Goal: Use online tool/utility: Utilize a website feature to perform a specific function

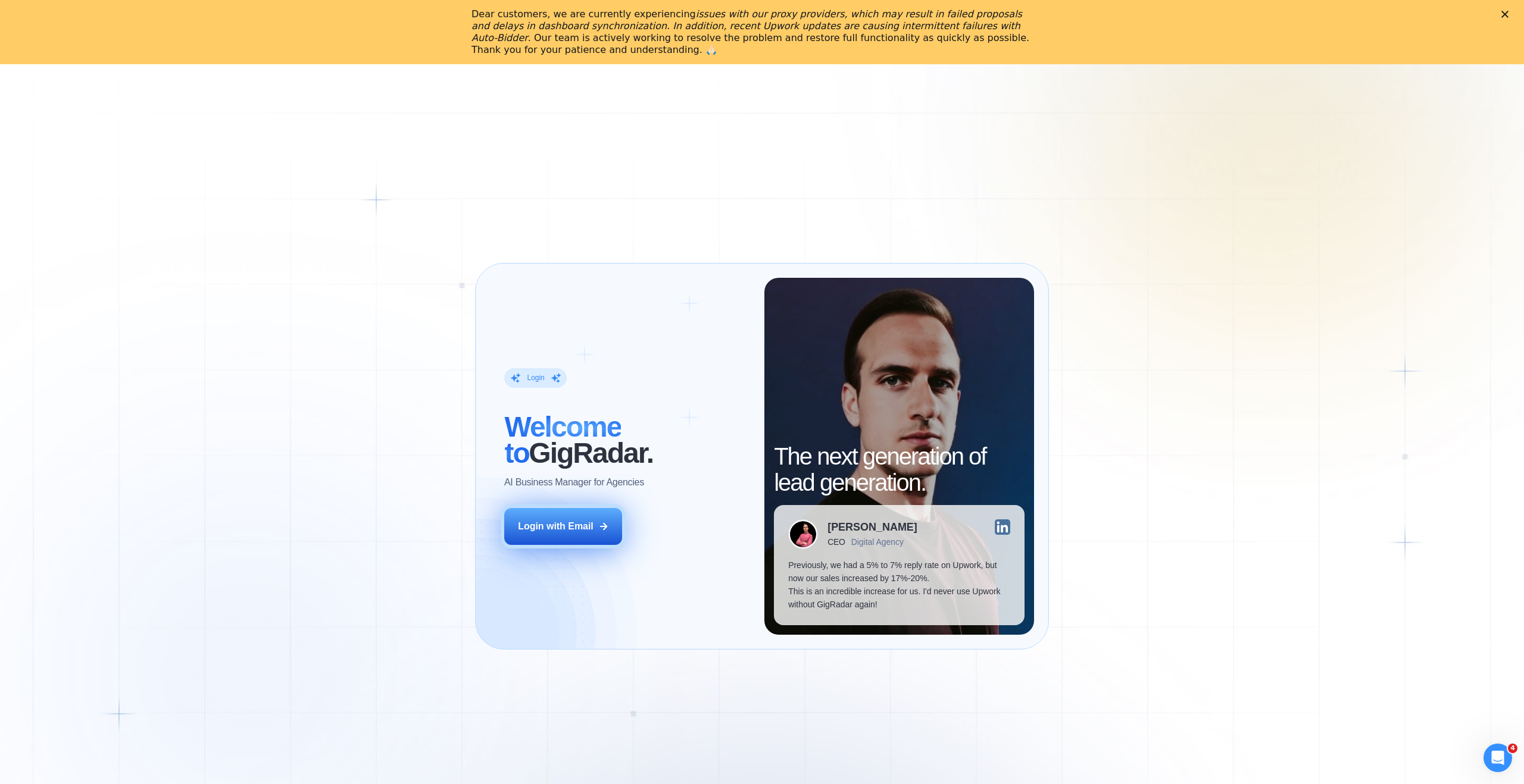
click at [576, 521] on div "Login with Email" at bounding box center [555, 526] width 75 height 13
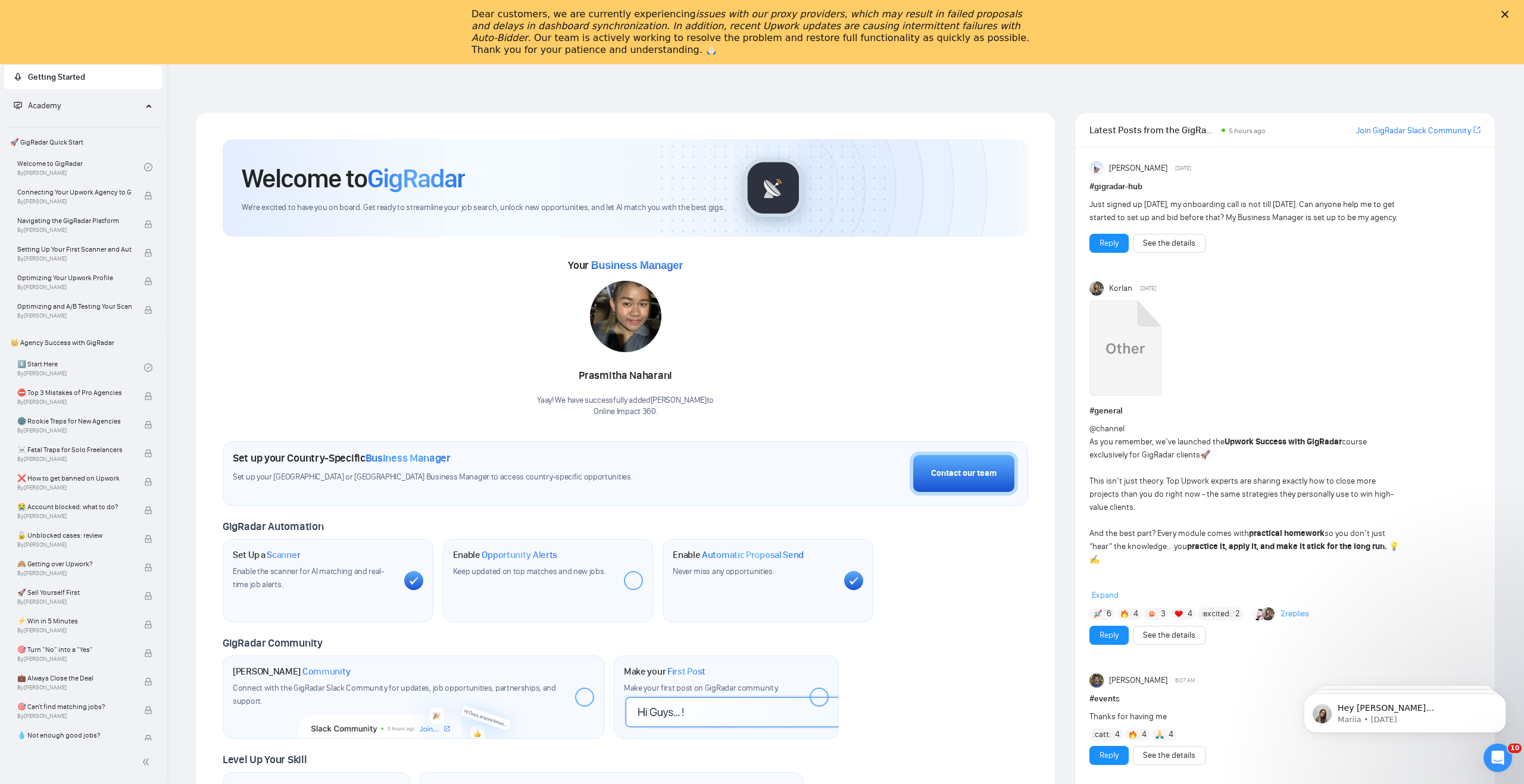
click at [1512, 21] on div "Dear customers, we are currently experiencing issues with our proxy providers, …" at bounding box center [762, 31] width 1524 height 55
click at [1502, 14] on icon "Close" at bounding box center [1505, 14] width 7 height 7
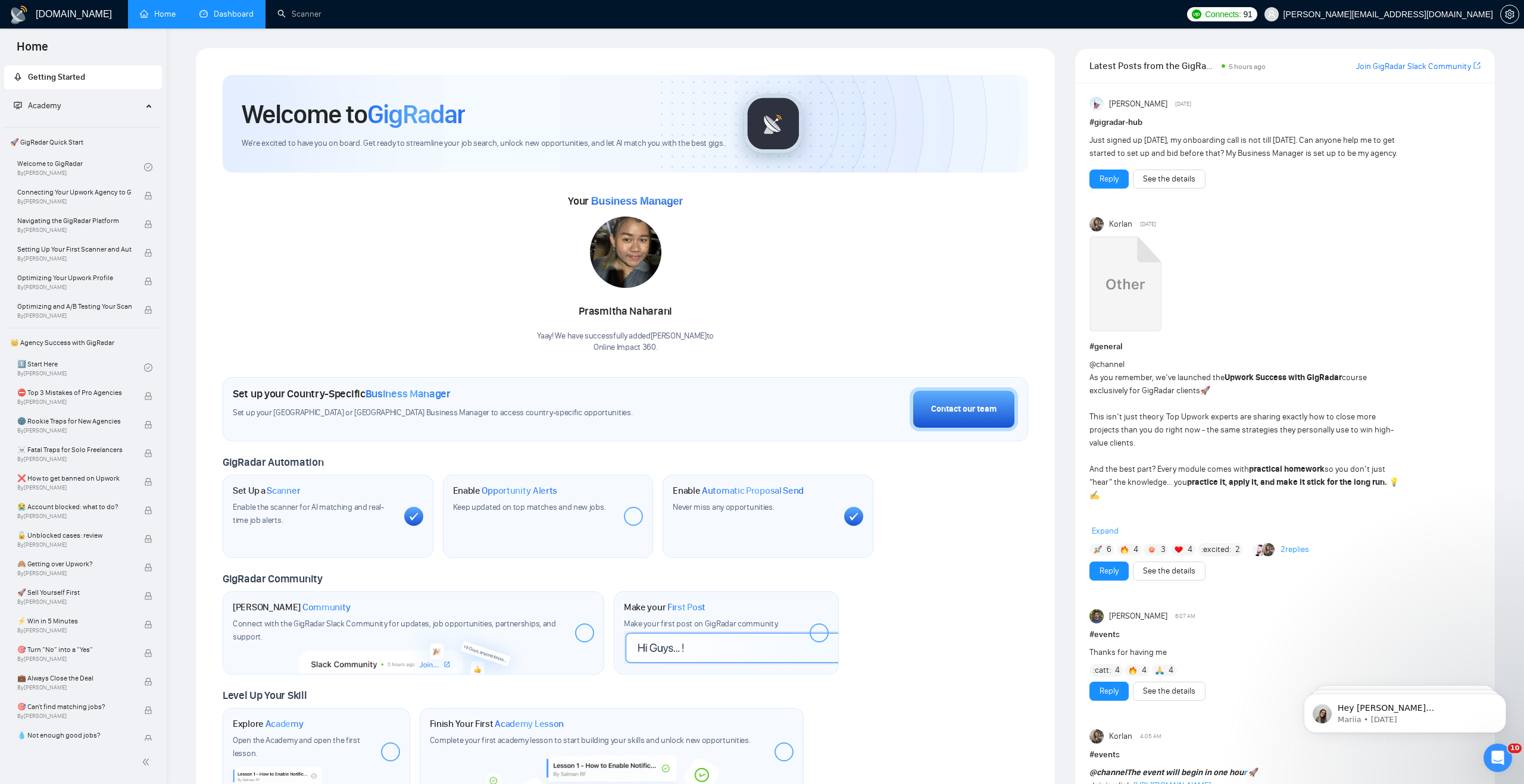
click at [205, 9] on link "Dashboard" at bounding box center [226, 14] width 55 height 10
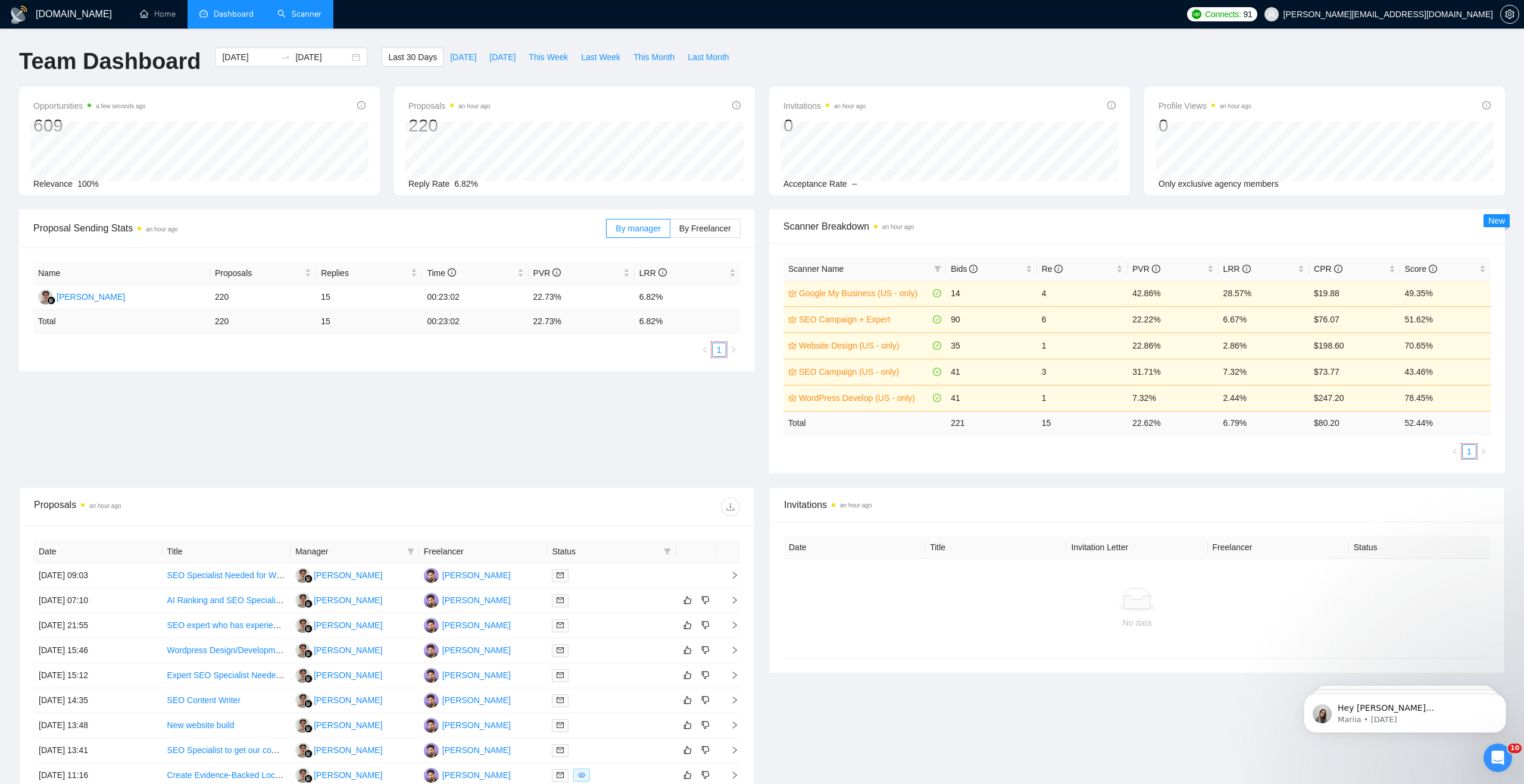
click at [304, 19] on link "Scanner" at bounding box center [299, 14] width 44 height 10
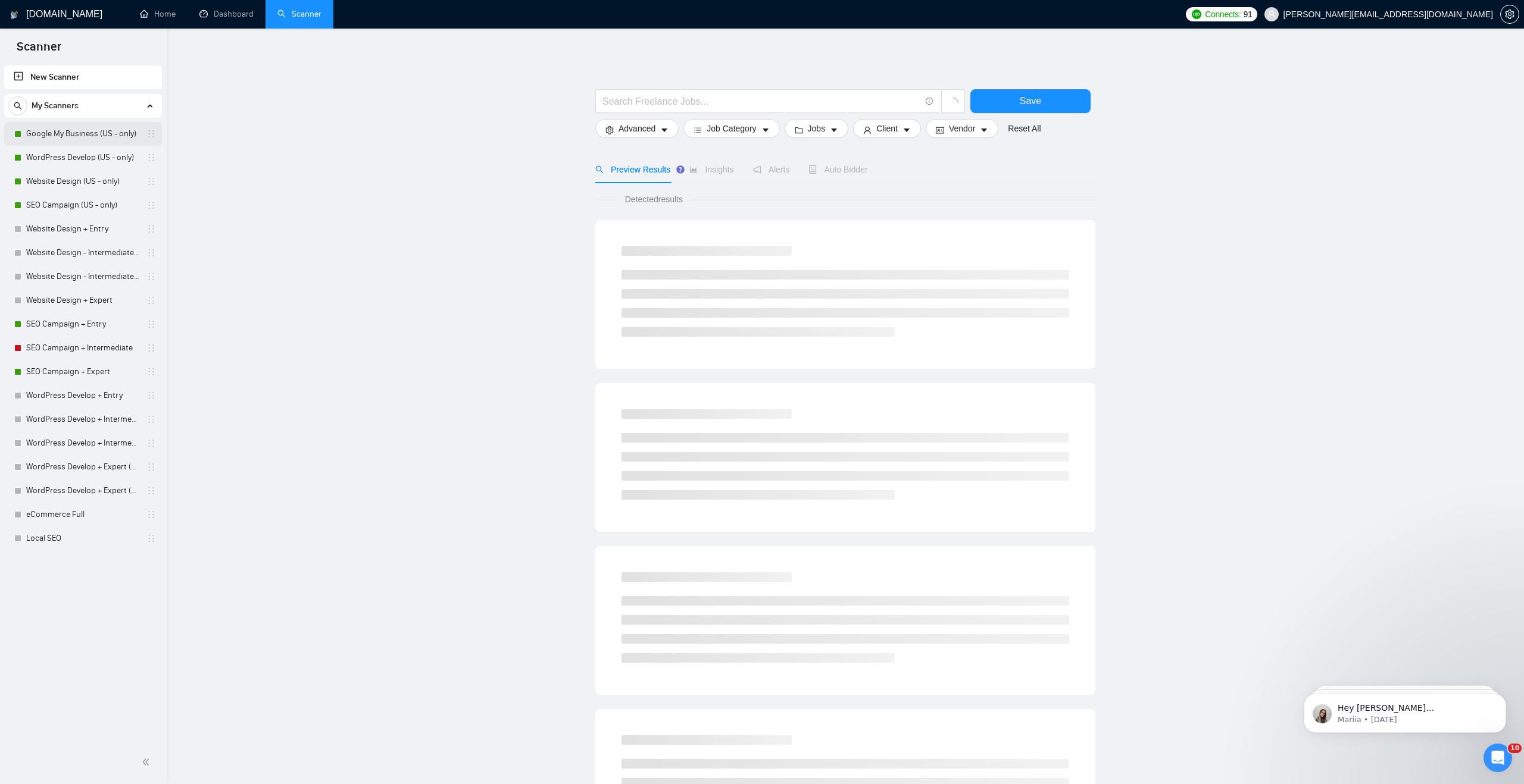
click at [100, 137] on link "Google My Business (US - only)" at bounding box center [82, 133] width 113 height 23
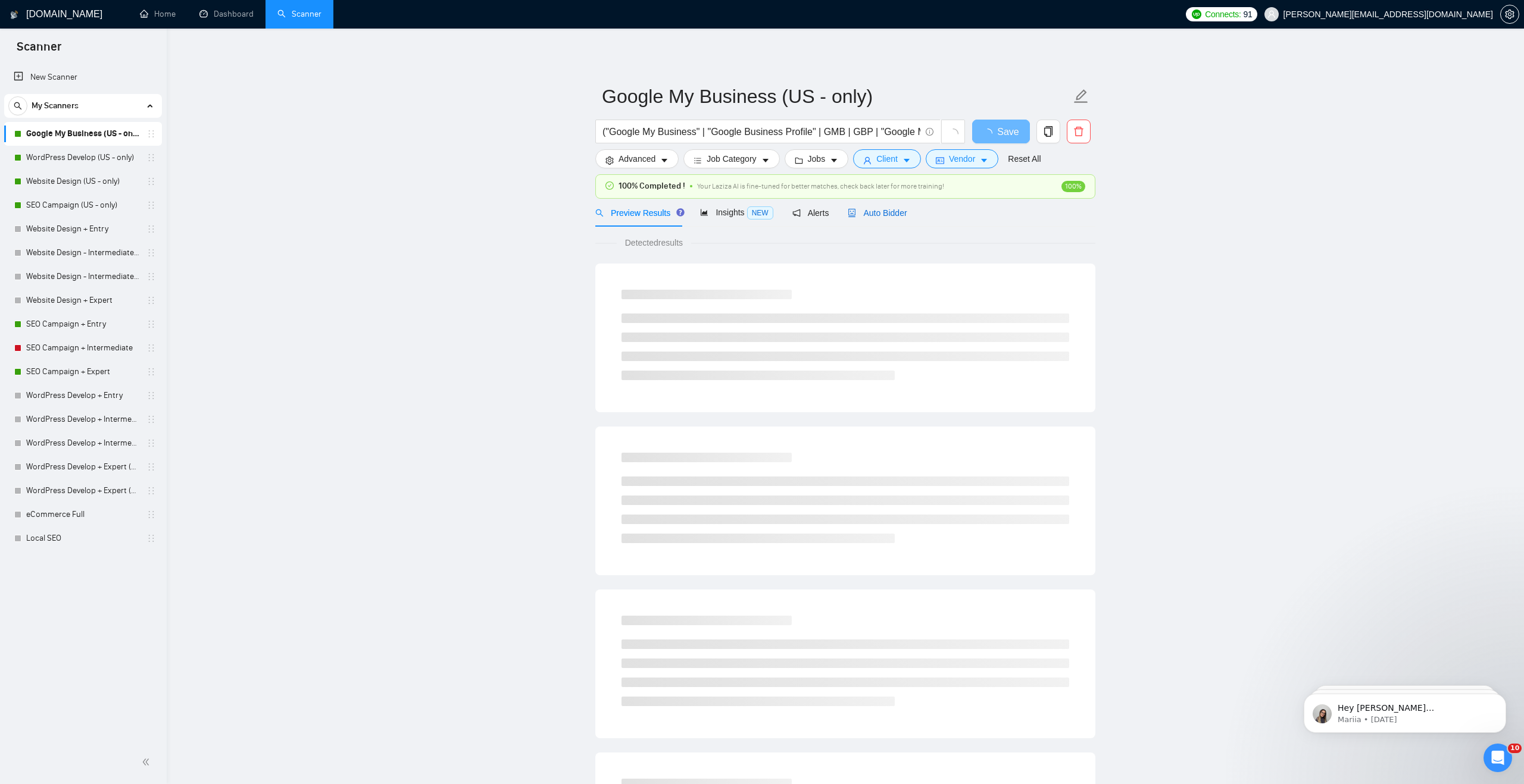
click at [892, 213] on span "Auto Bidder" at bounding box center [877, 212] width 59 height 10
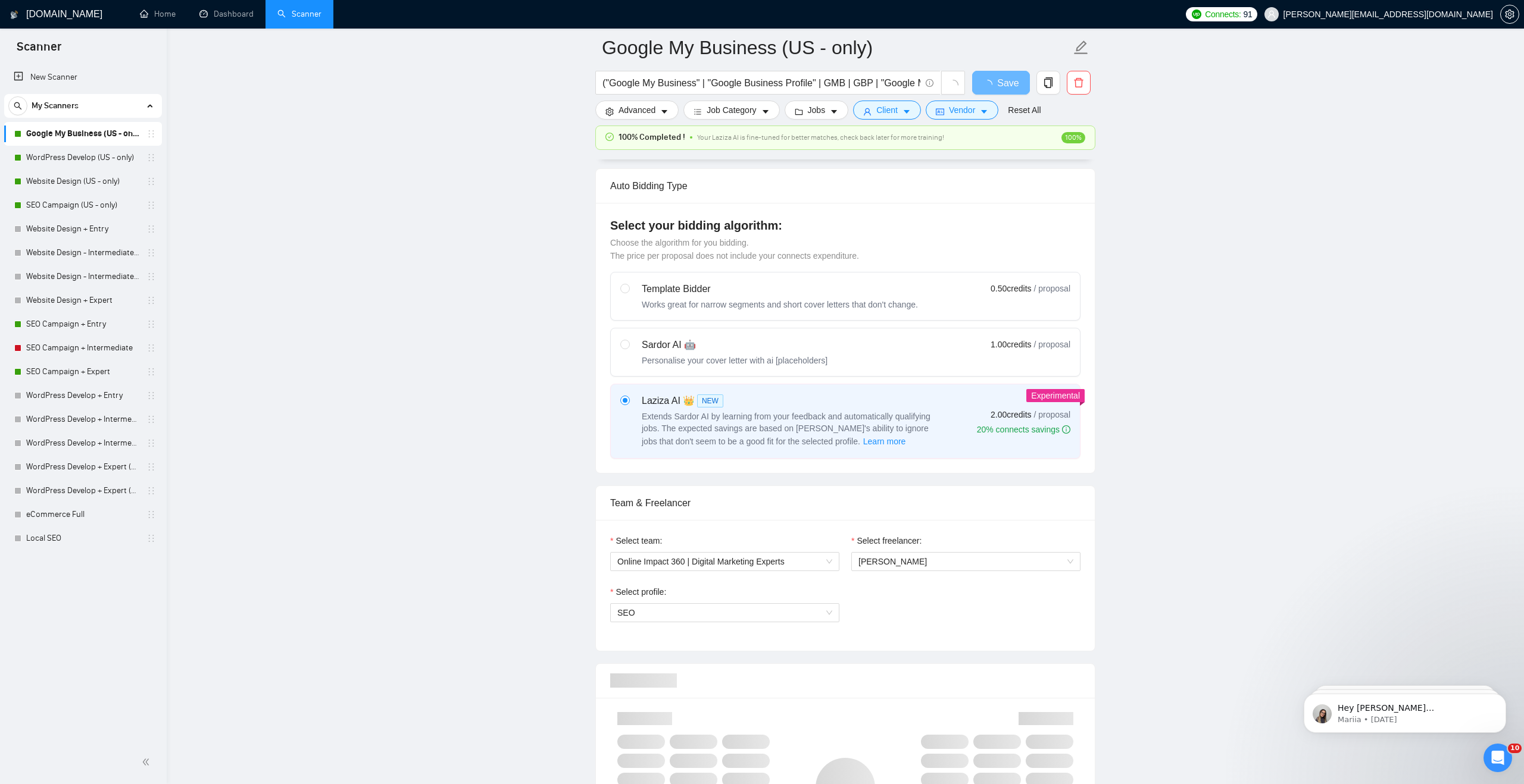
scroll to position [270, 0]
